Goal: Find specific page/section: Find specific page/section

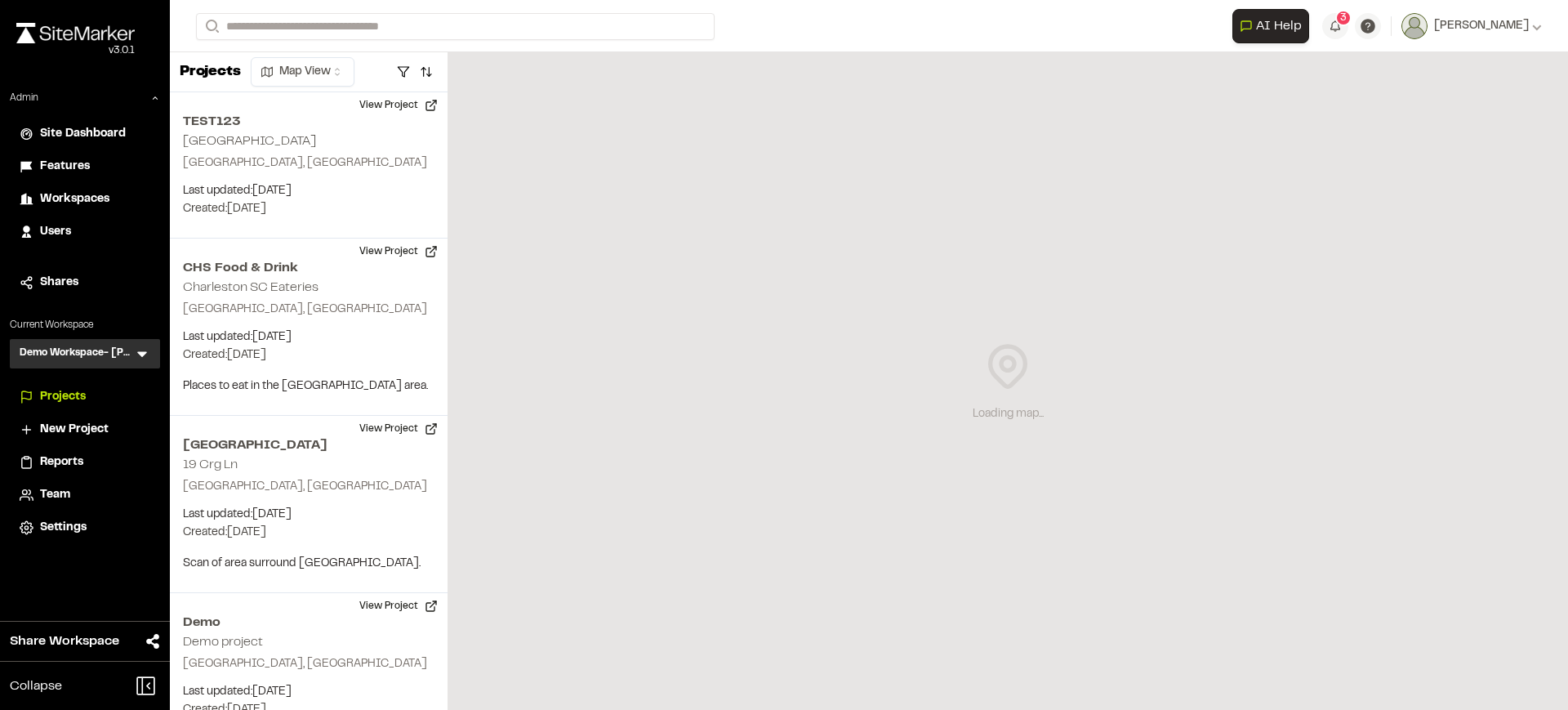
click at [139, 347] on icon at bounding box center [142, 354] width 16 height 16
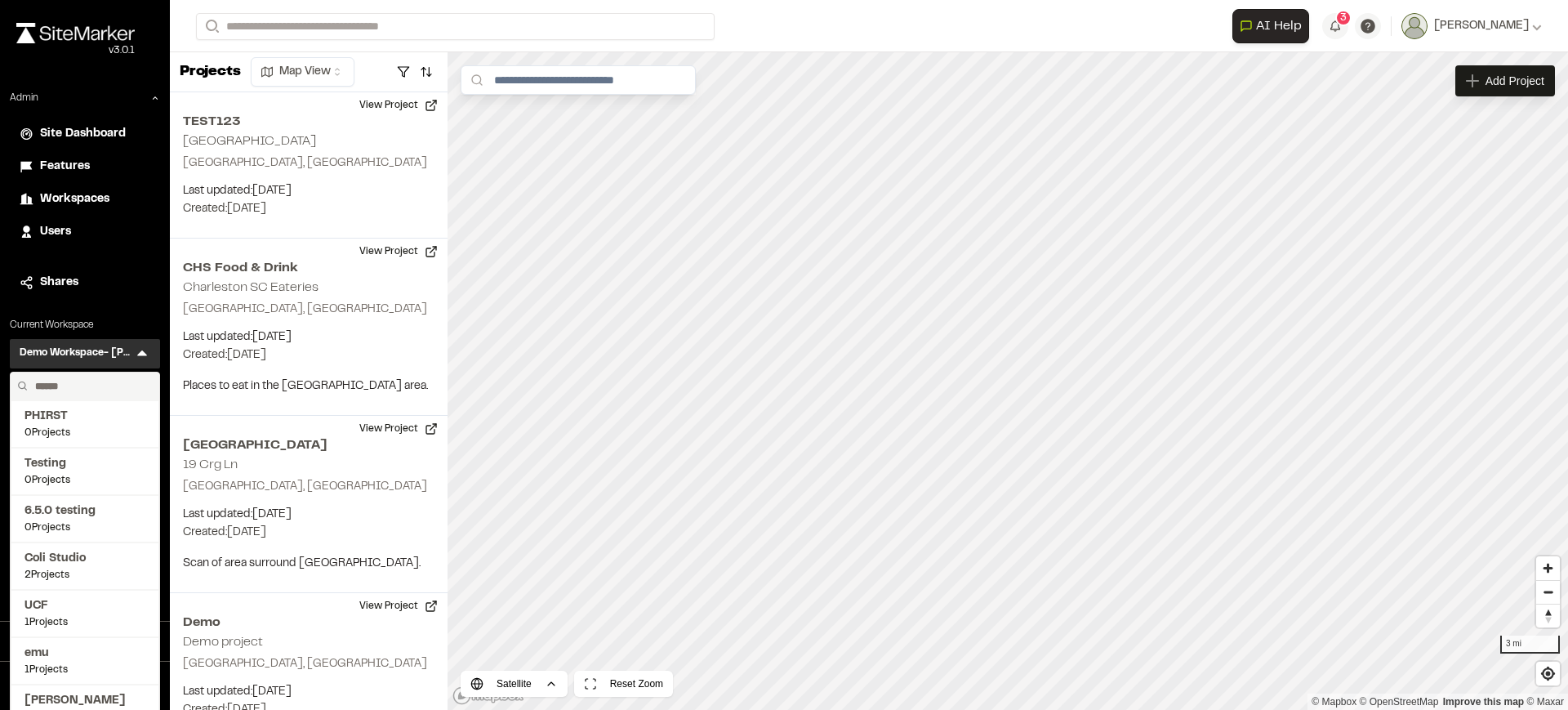
click at [107, 378] on input "text" at bounding box center [90, 387] width 124 height 28
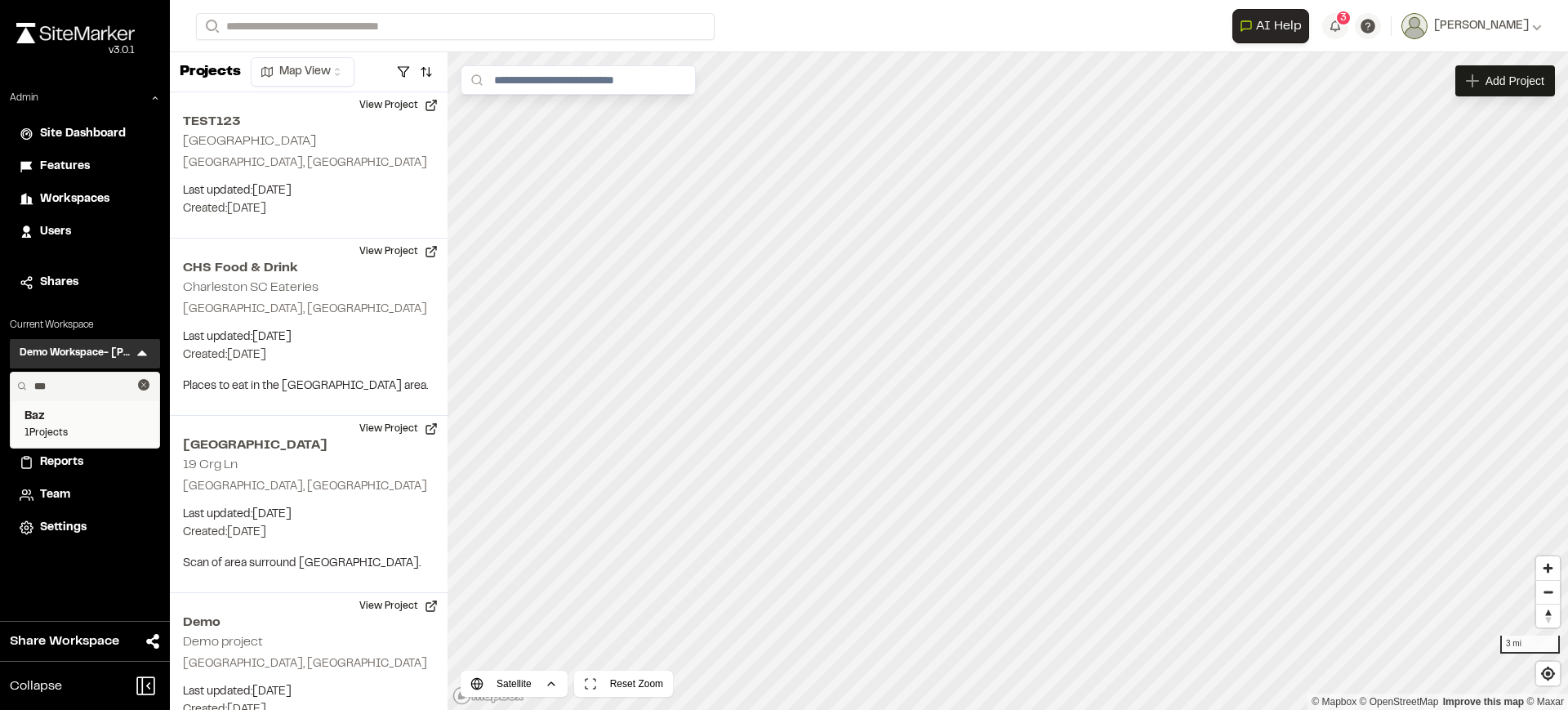
type input "***"
click at [107, 416] on span "Baz" at bounding box center [85, 417] width 121 height 18
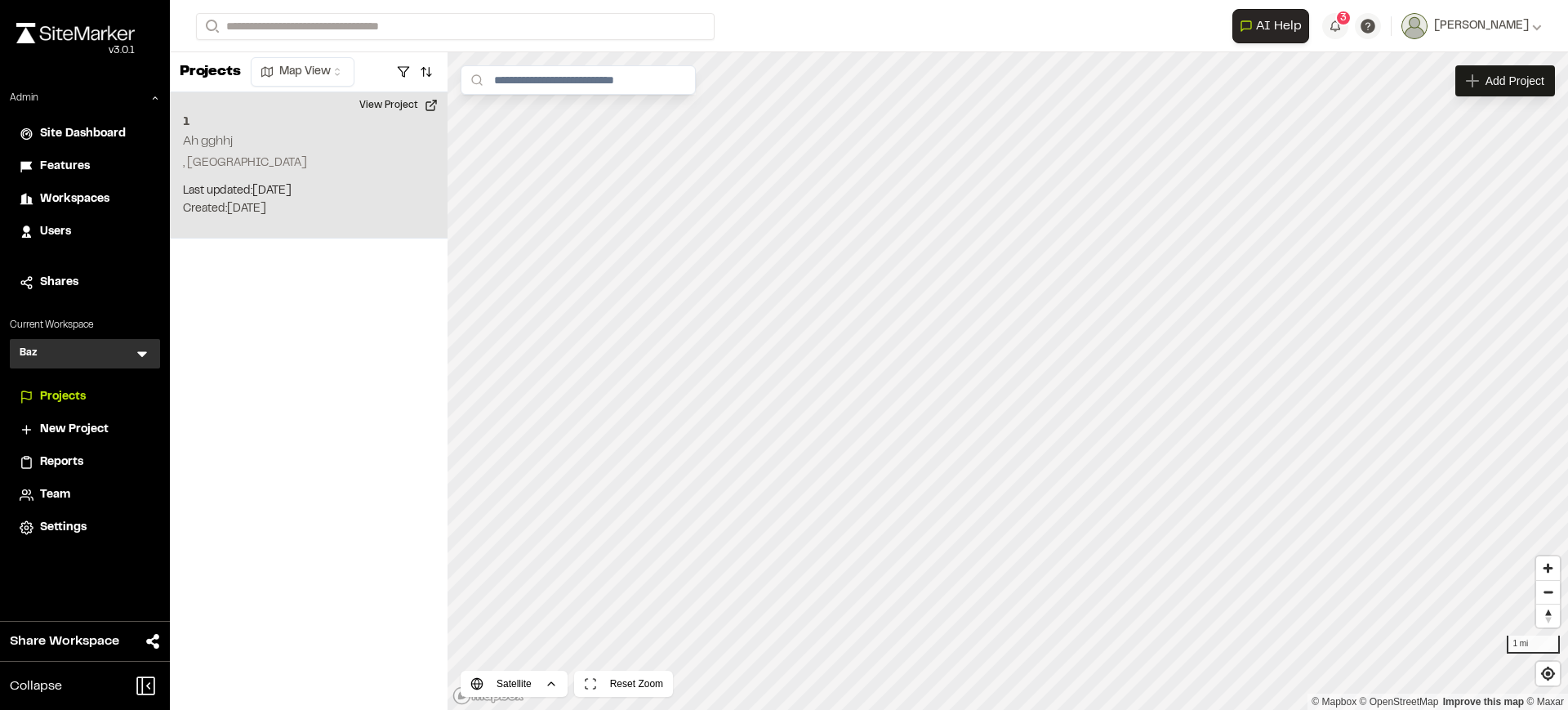
click at [313, 205] on p "Created: [DATE]" at bounding box center [309, 209] width 252 height 18
click at [985, 355] on div "1 Ah gghhj" at bounding box center [1008, 354] width 72 height 18
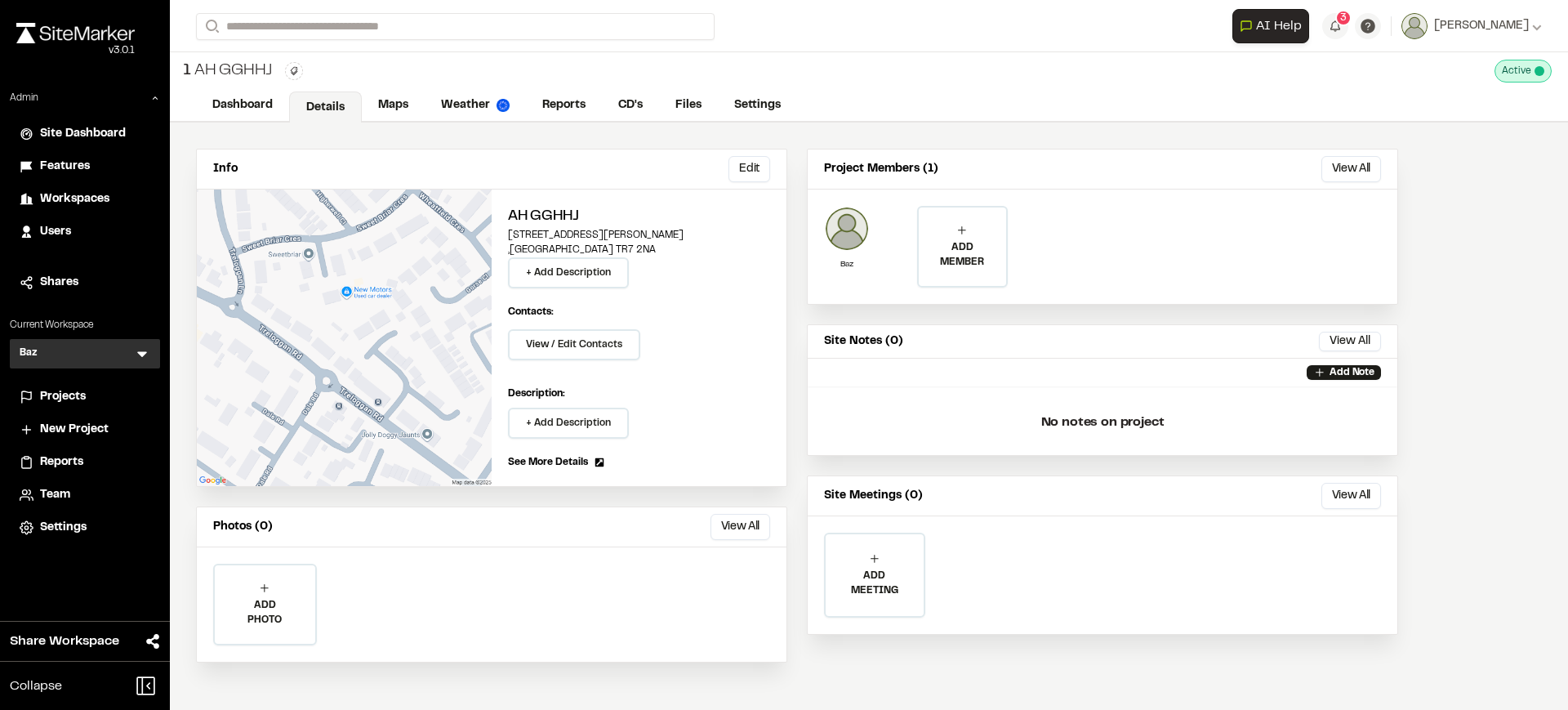
click at [304, 103] on link "Details" at bounding box center [325, 107] width 73 height 31
click at [401, 103] on link "Maps" at bounding box center [394, 107] width 65 height 31
